Goal: Ask a question

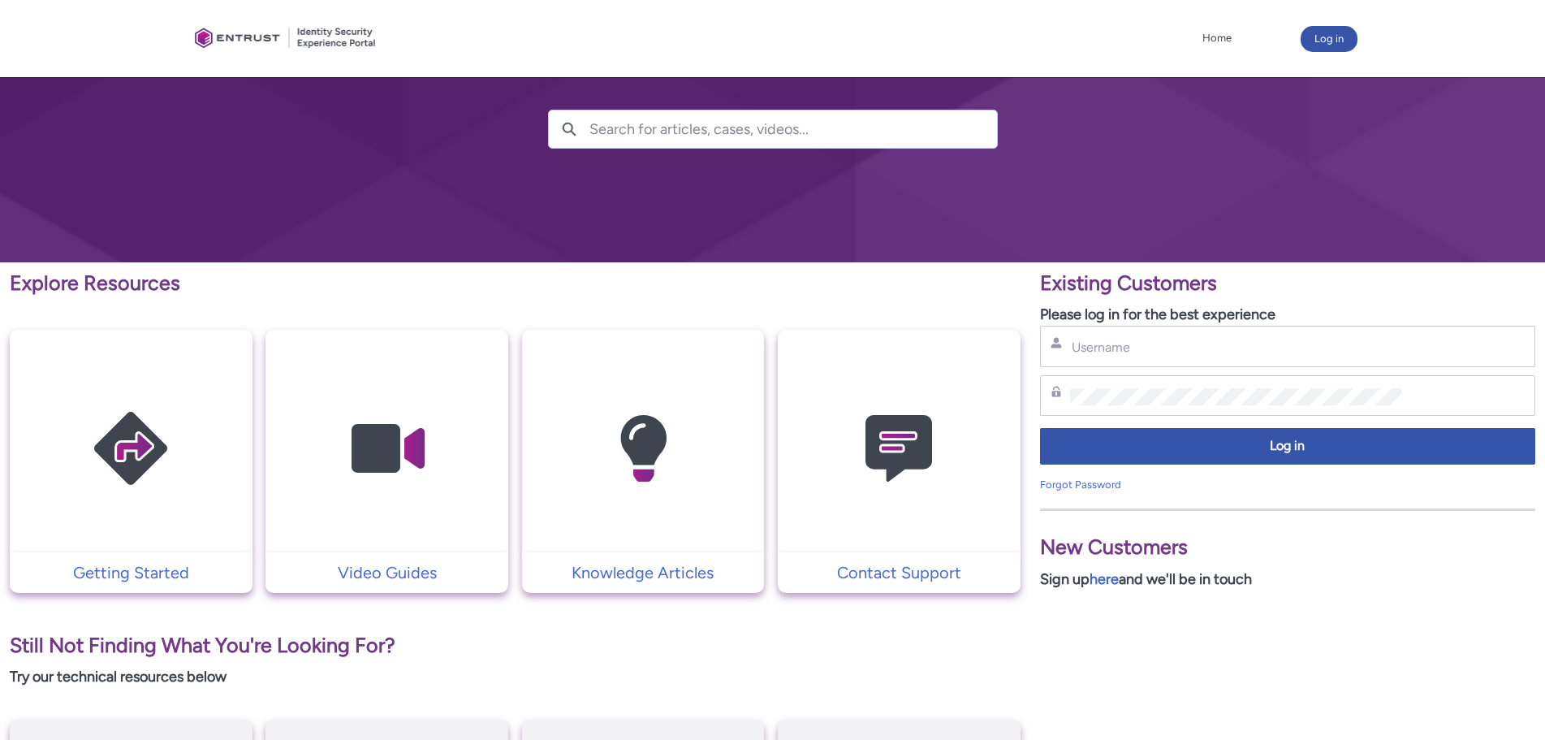
scroll to position [270, 0]
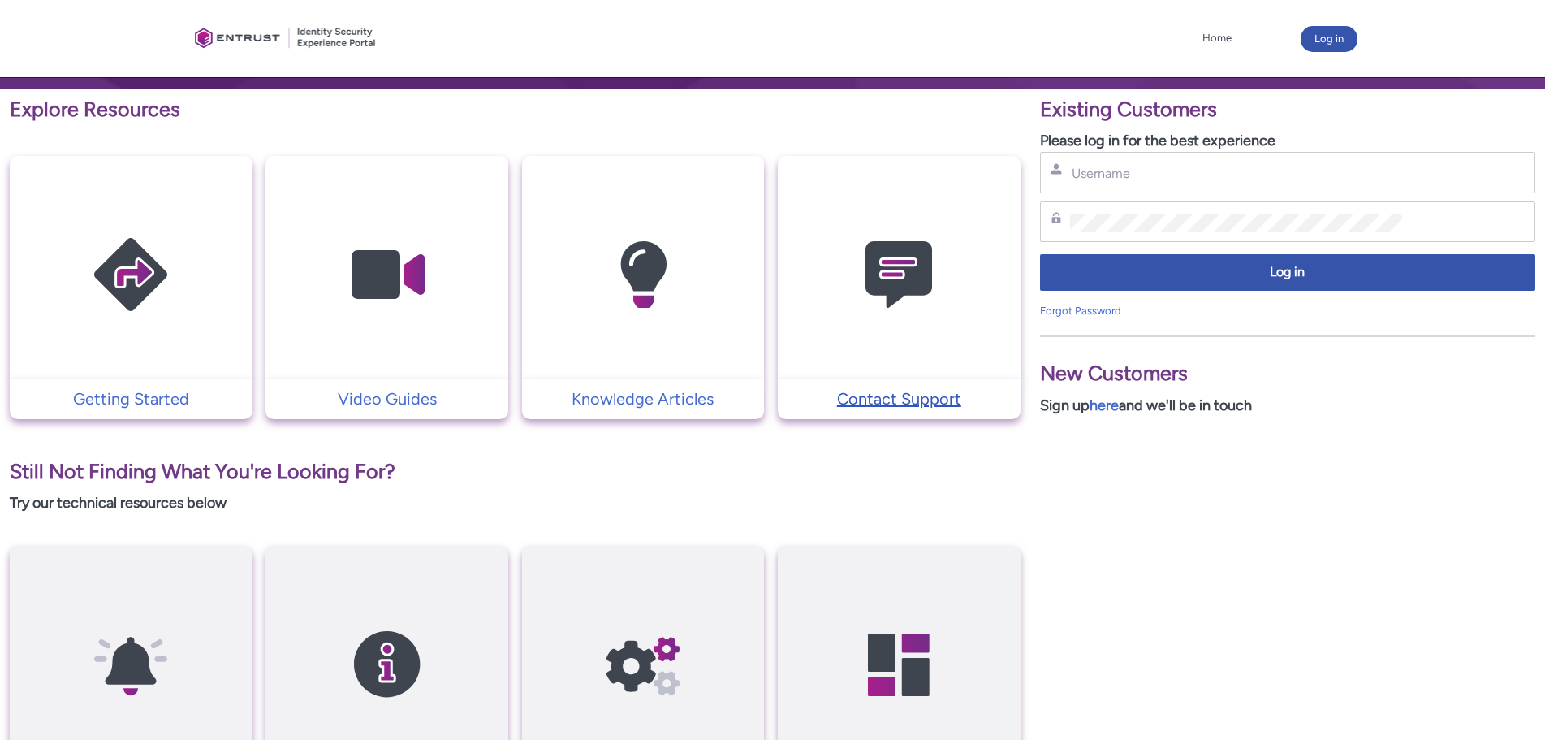
click at [918, 388] on p "Contact Support" at bounding box center [899, 399] width 227 height 24
